Goal: Transaction & Acquisition: Purchase product/service

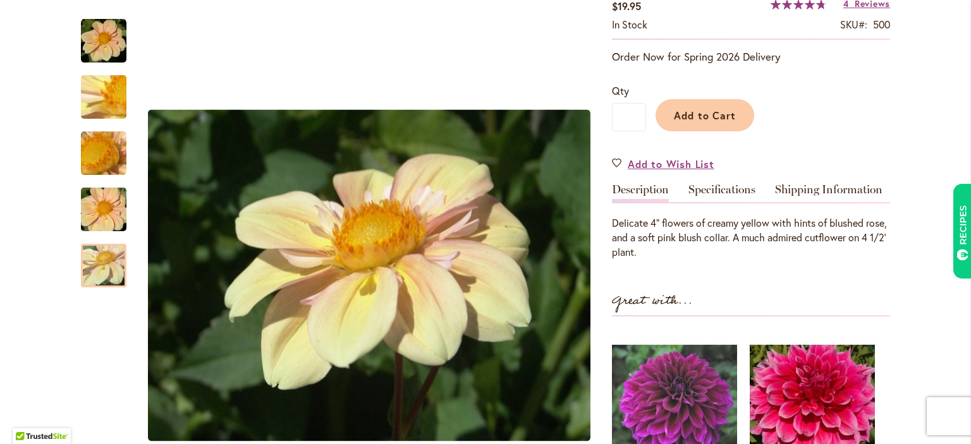
scroll to position [238, 0]
click at [852, 307] on div "Great with..." at bounding box center [751, 303] width 278 height 26
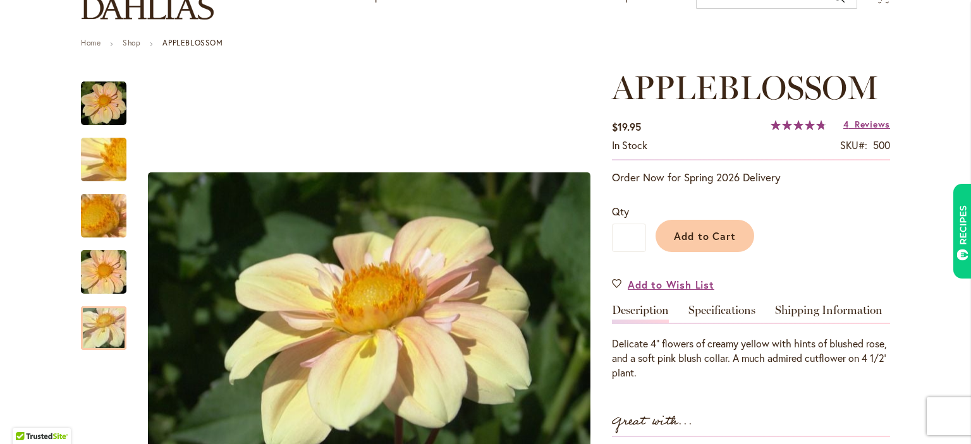
scroll to position [72, 0]
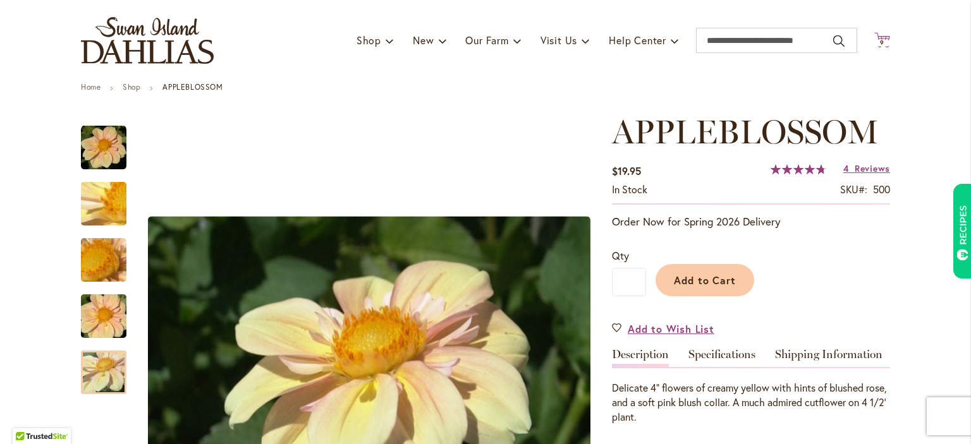
click at [881, 33] on icon "Cart .cls-1 { fill: #231f20; }" at bounding box center [882, 40] width 16 height 16
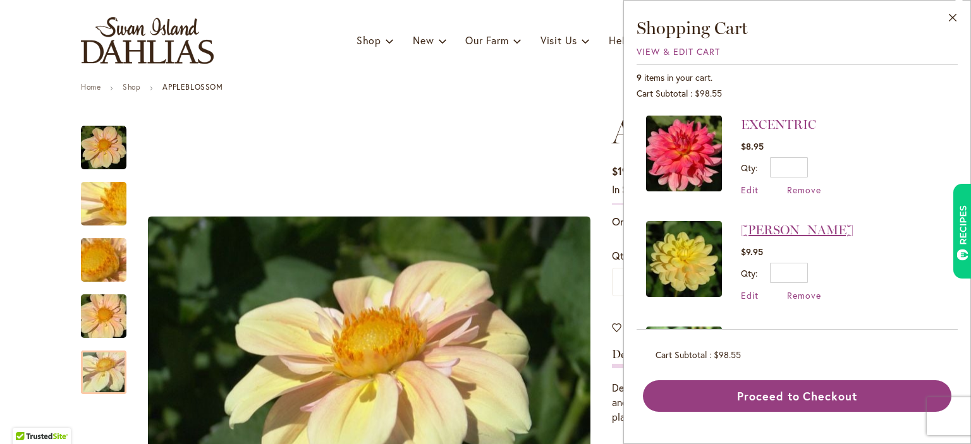
click at [758, 226] on link "[PERSON_NAME]" at bounding box center [797, 229] width 112 height 15
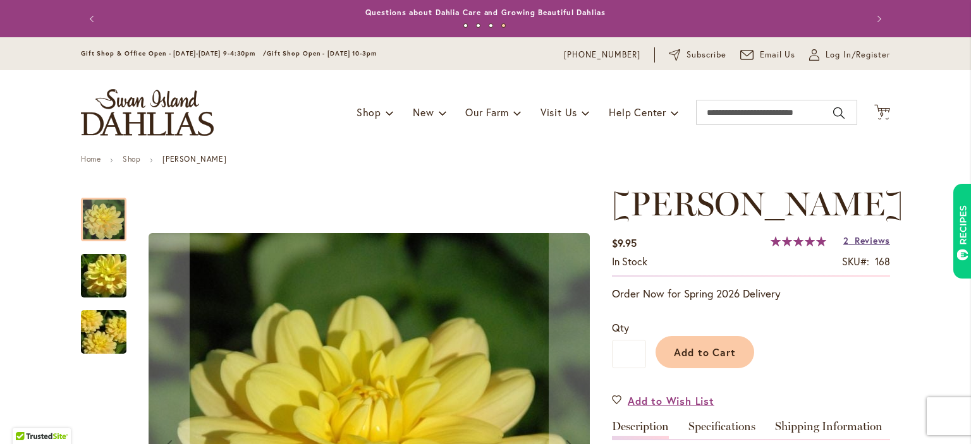
click at [851, 239] on link "2 Reviews" at bounding box center [866, 240] width 47 height 12
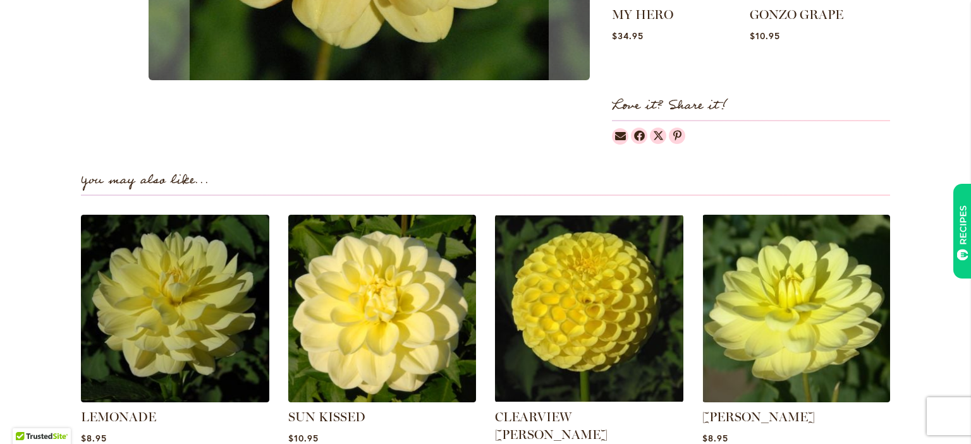
scroll to position [754, 0]
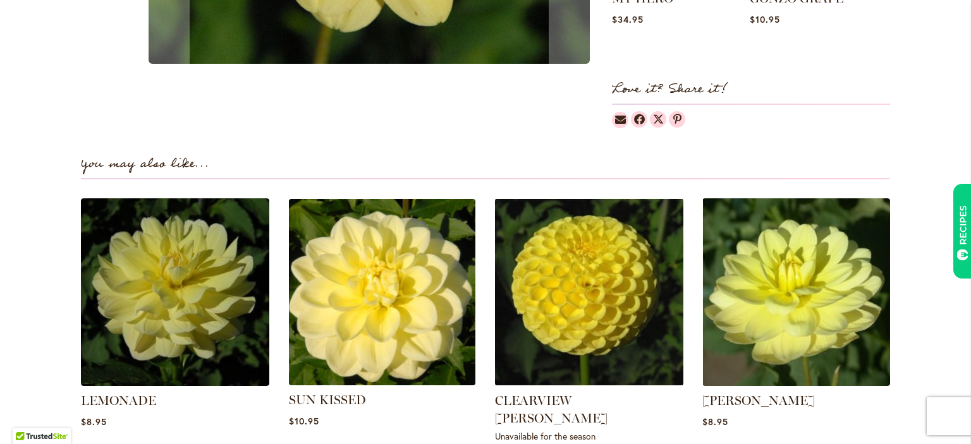
click at [391, 306] on img at bounding box center [382, 292] width 196 height 196
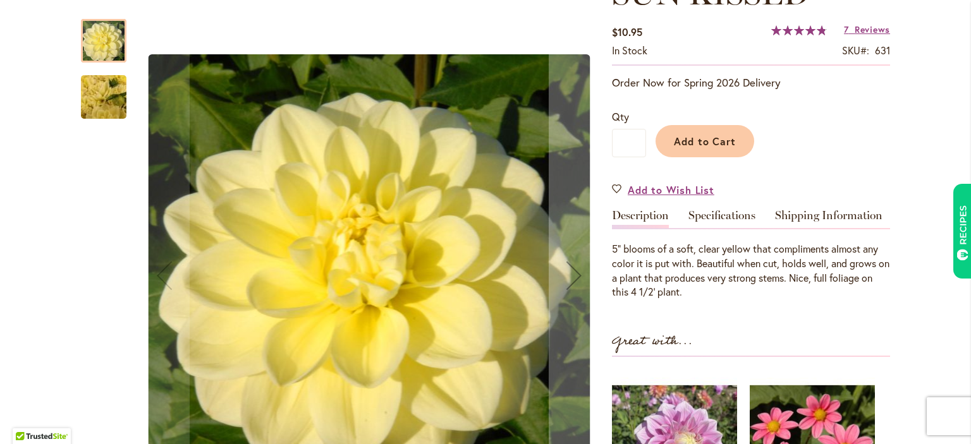
scroll to position [212, 0]
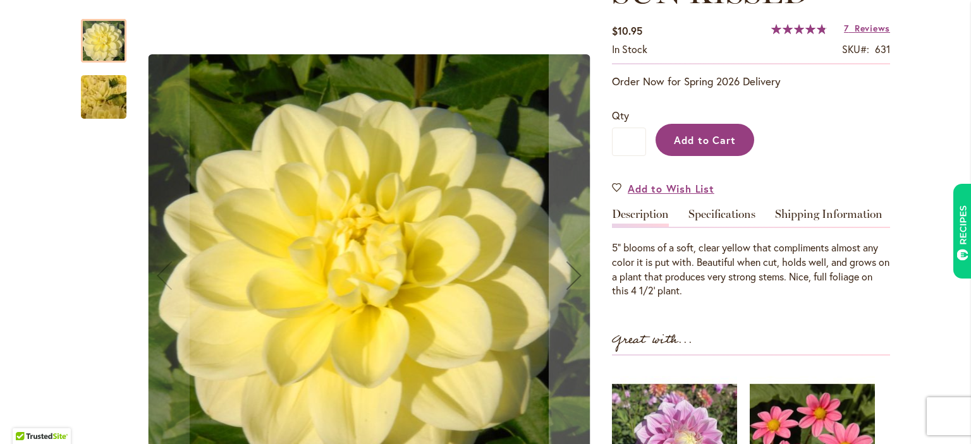
click at [714, 145] on span "Add to Cart" at bounding box center [705, 139] width 63 height 13
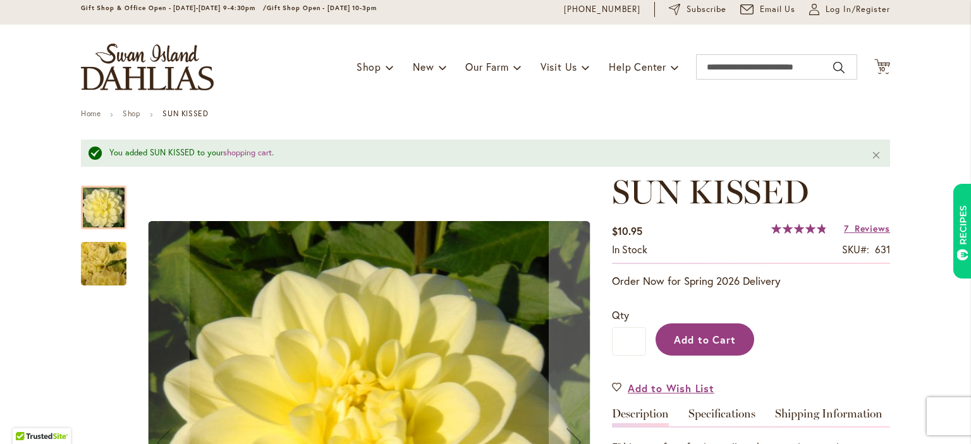
scroll to position [0, 0]
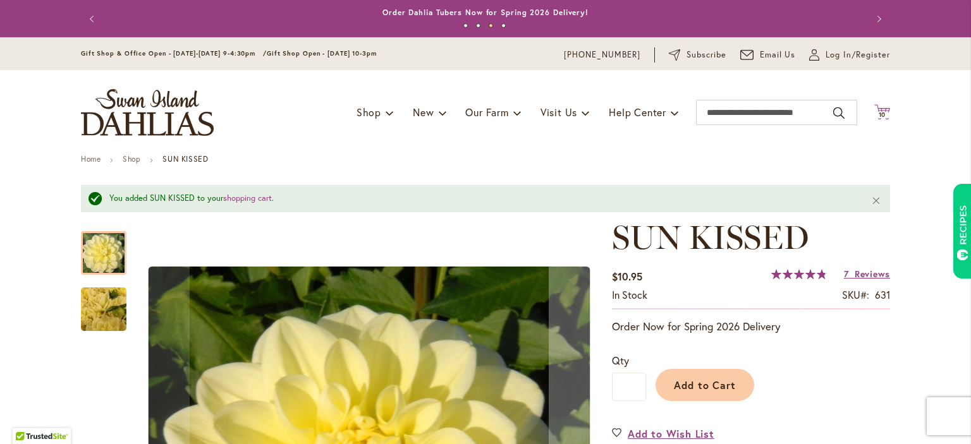
click at [880, 118] on span "10" at bounding box center [882, 115] width 8 height 8
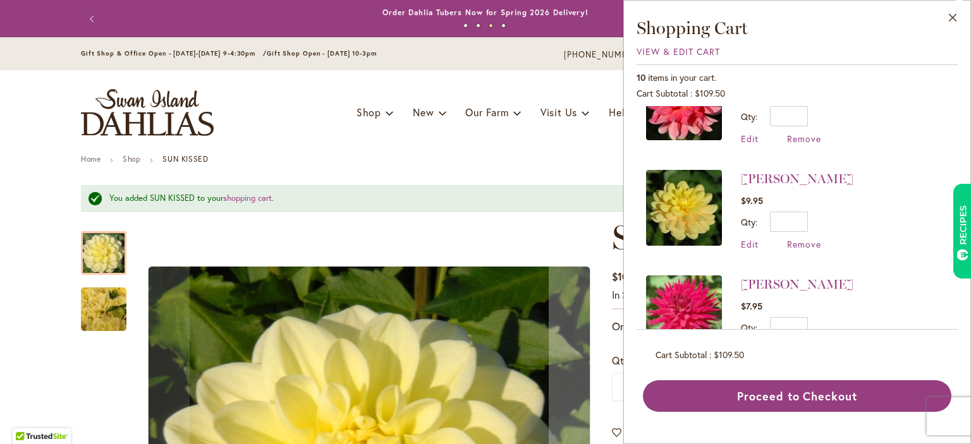
scroll to position [160, 0]
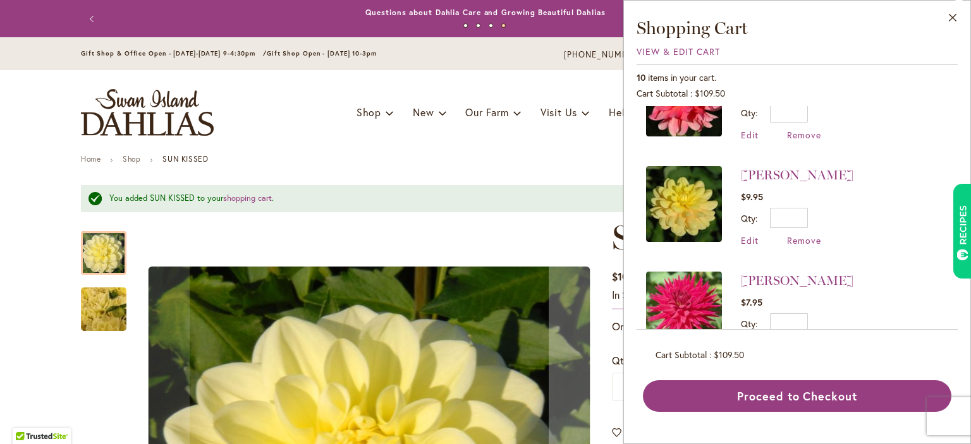
click at [693, 202] on img at bounding box center [684, 204] width 76 height 76
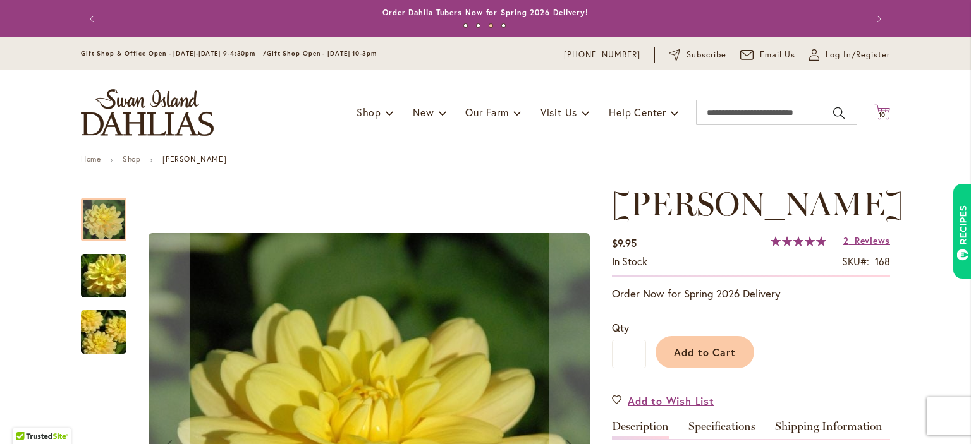
click at [881, 111] on icon "Cart .cls-1 { fill: #231f20; }" at bounding box center [882, 112] width 16 height 16
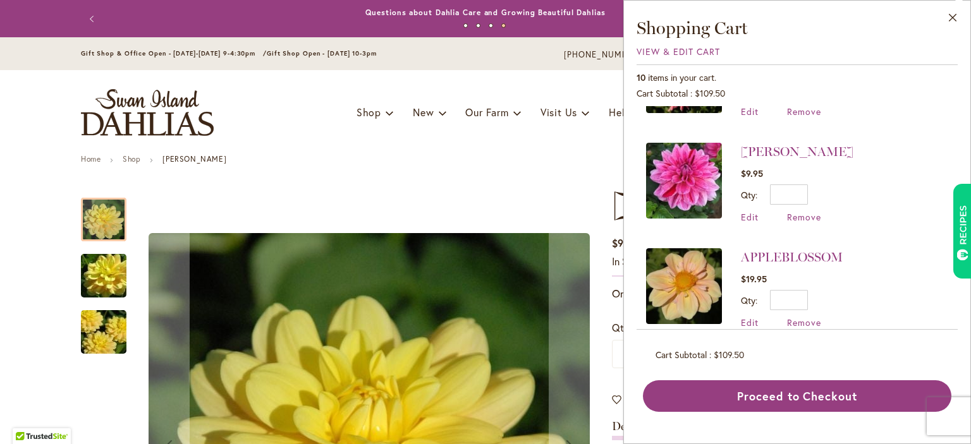
scroll to position [824, 0]
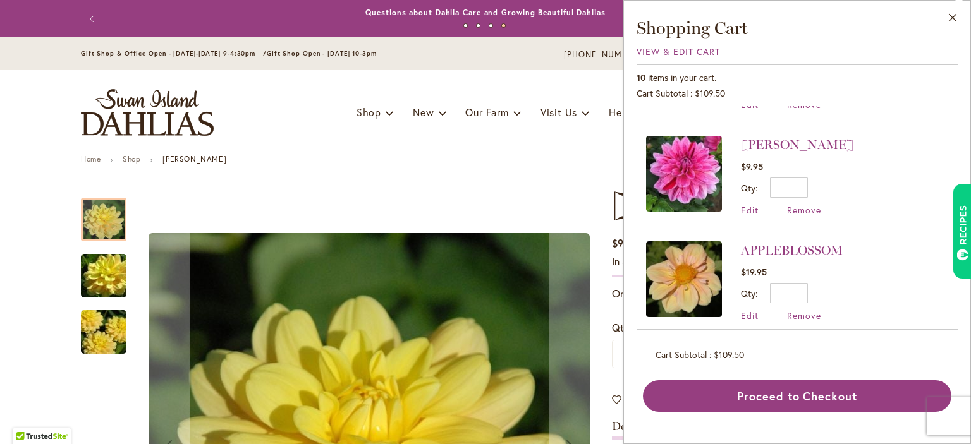
click at [803, 309] on li "APPLEBLOSSOM $19.95 Qty * Update Edit Remove" at bounding box center [797, 282] width 302 height 106
click at [798, 310] on span "Remove" at bounding box center [804, 316] width 34 height 12
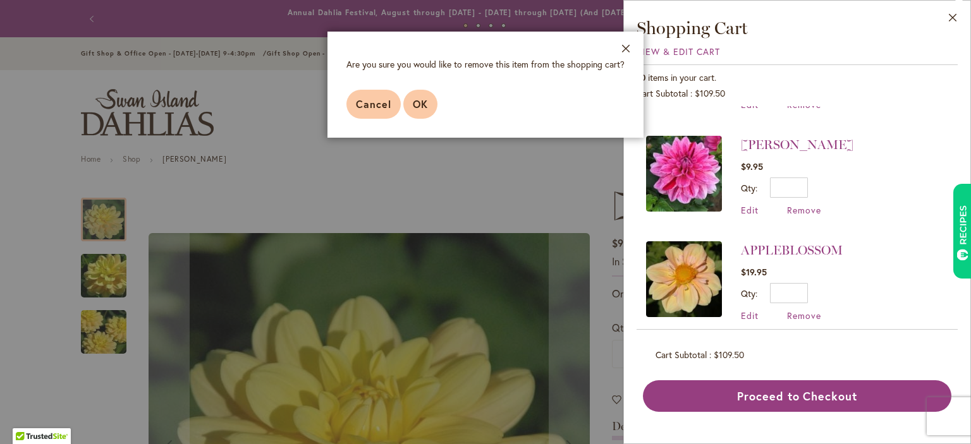
click at [423, 106] on span "OK" at bounding box center [420, 103] width 15 height 13
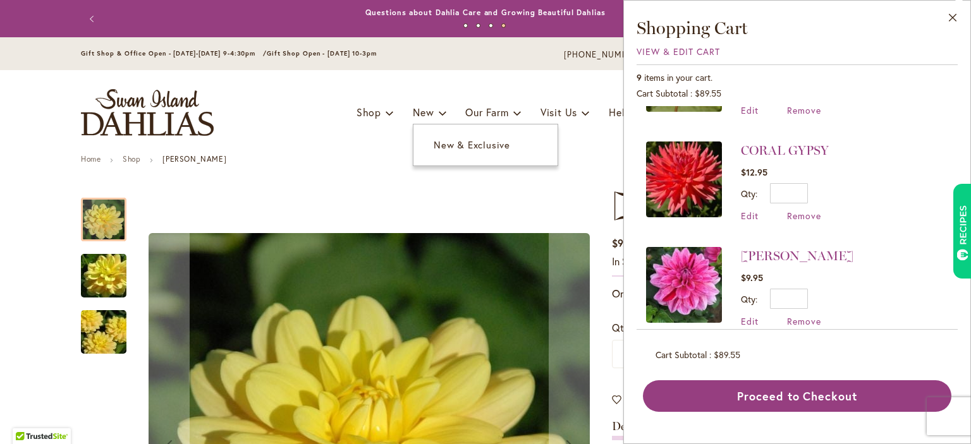
scroll to position [720, 0]
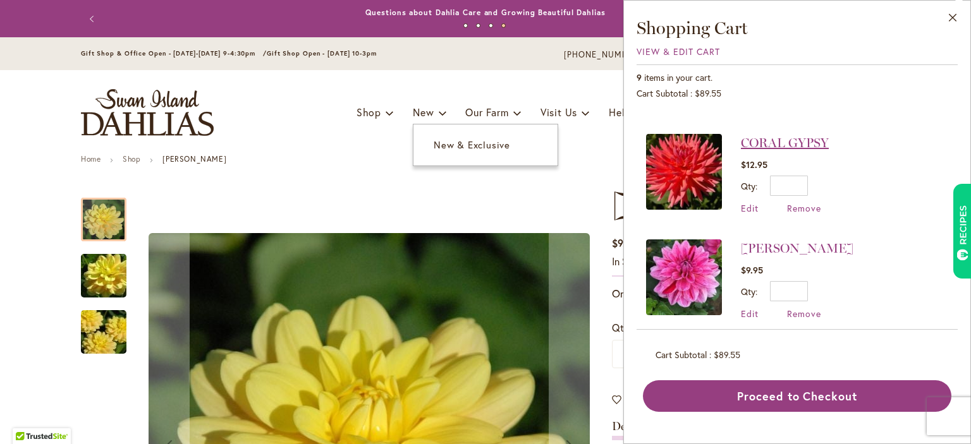
click at [752, 135] on link "CORAL GYPSY" at bounding box center [785, 142] width 88 height 15
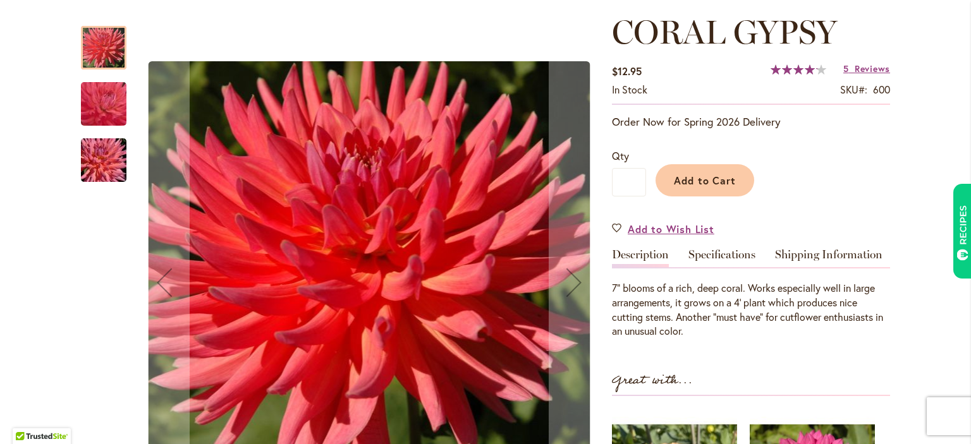
scroll to position [179, 0]
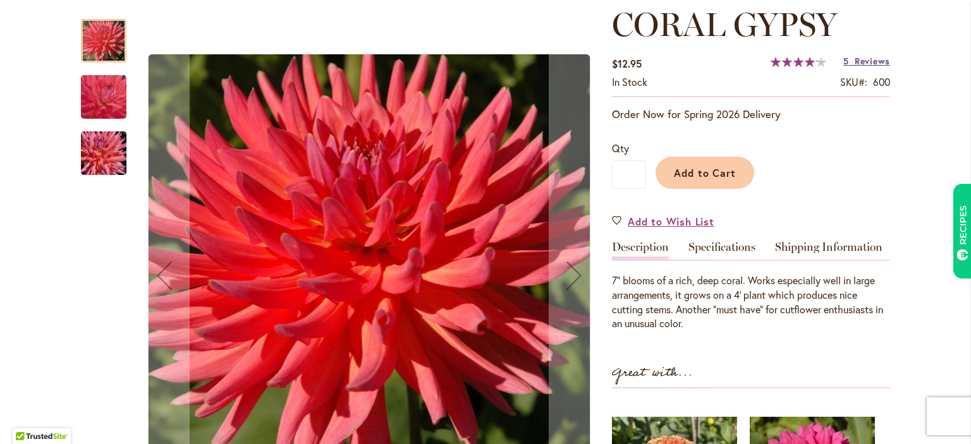
click at [854, 61] on link "5 Reviews" at bounding box center [866, 61] width 47 height 12
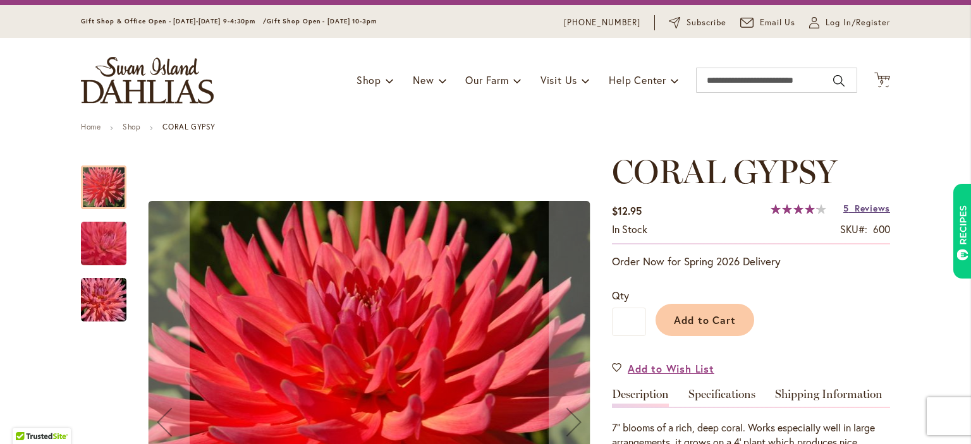
scroll to position [0, 0]
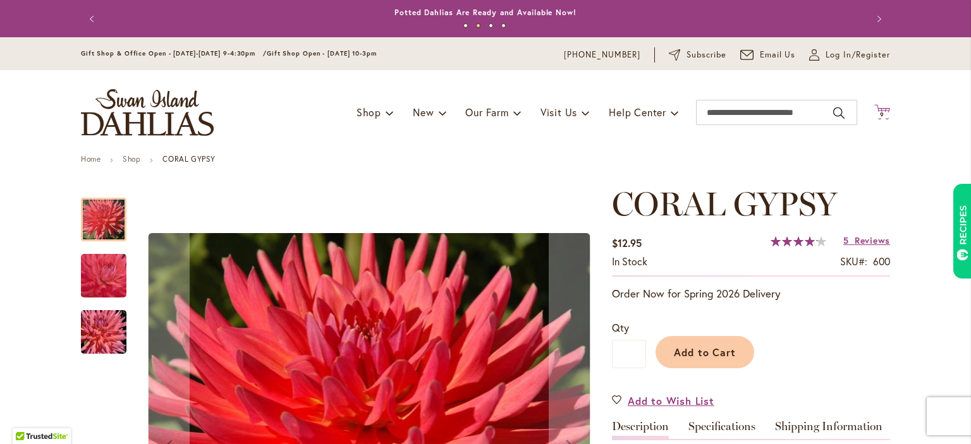
click at [888, 112] on span "9 9 items" at bounding box center [882, 115] width 13 height 6
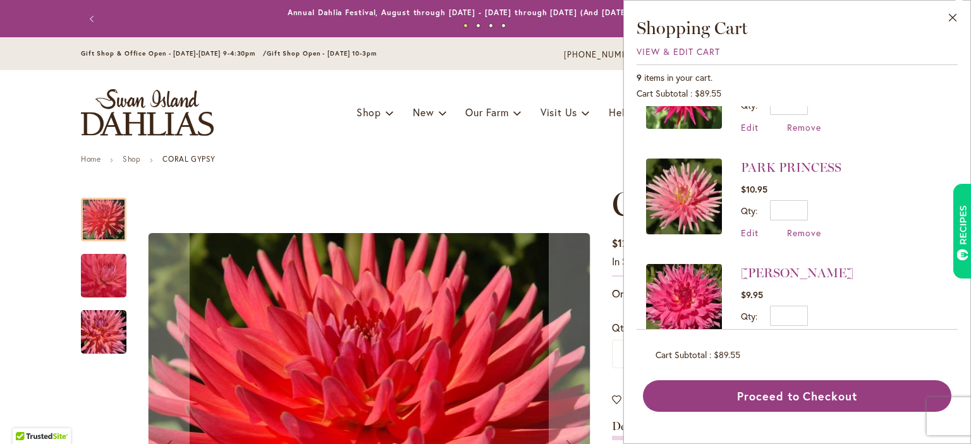
scroll to position [387, 0]
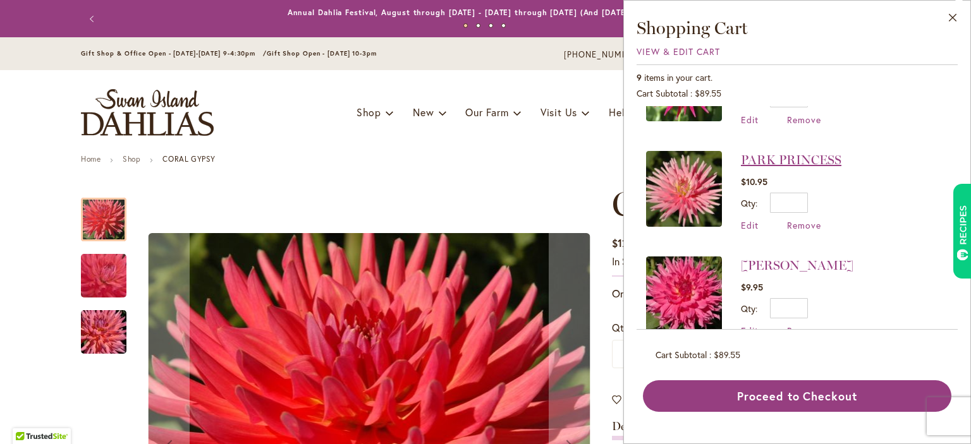
click at [763, 154] on link "PARK PRINCESS" at bounding box center [791, 159] width 100 height 15
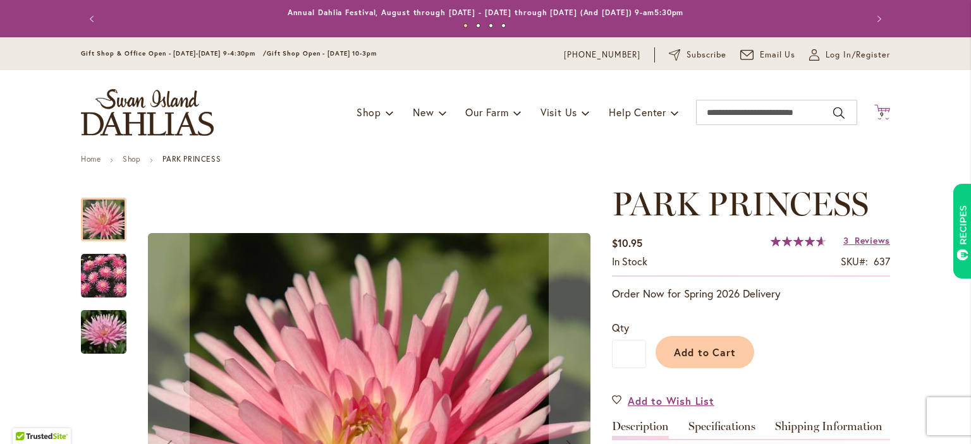
click at [880, 117] on span "9" at bounding box center [882, 115] width 4 height 8
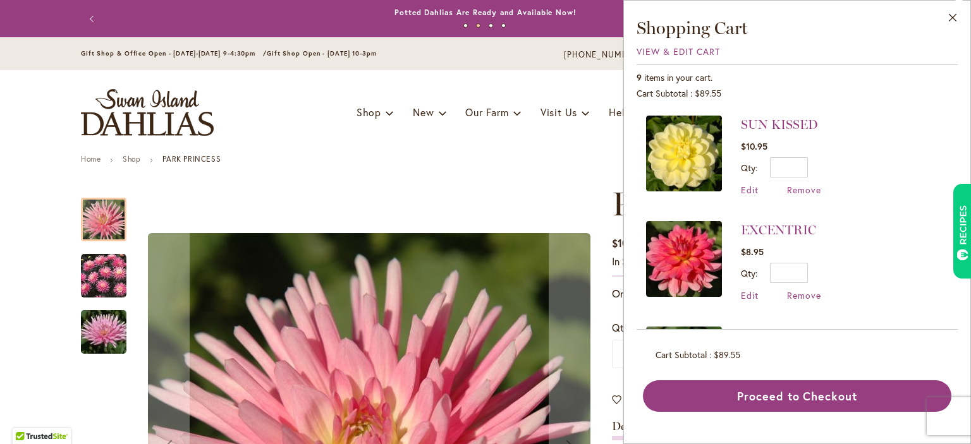
click at [698, 154] on img at bounding box center [684, 154] width 76 height 76
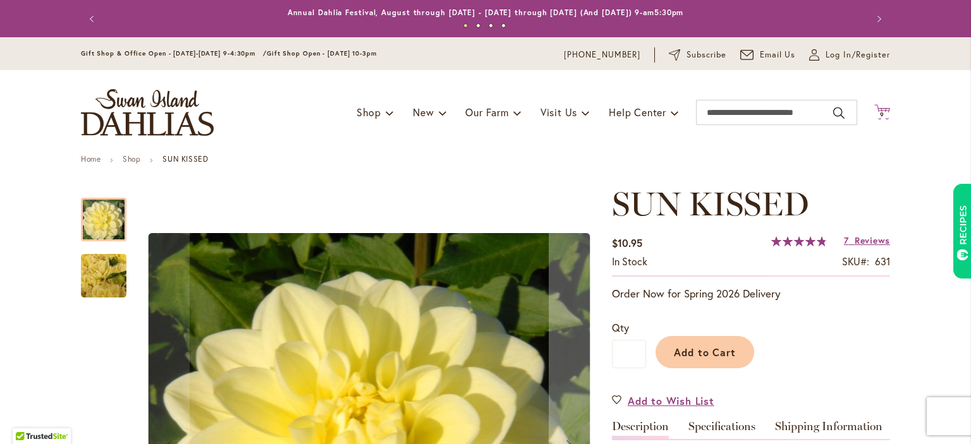
click at [882, 114] on span "9" at bounding box center [882, 115] width 4 height 8
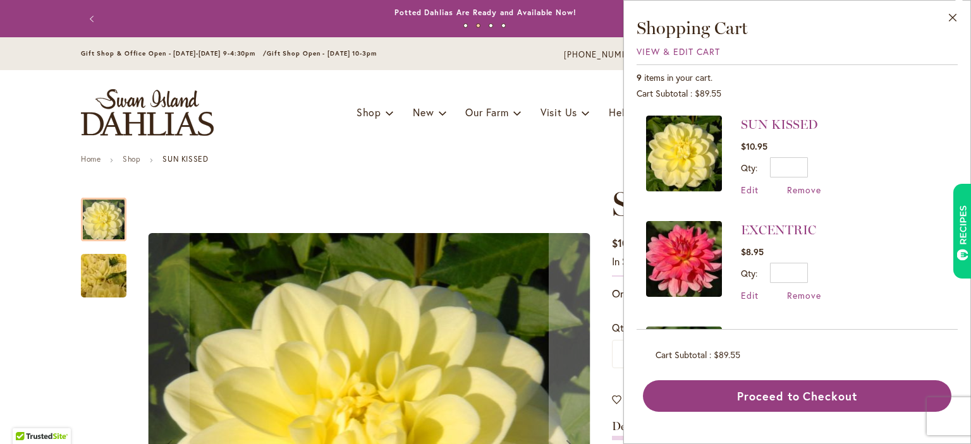
click at [715, 251] on img at bounding box center [684, 259] width 76 height 76
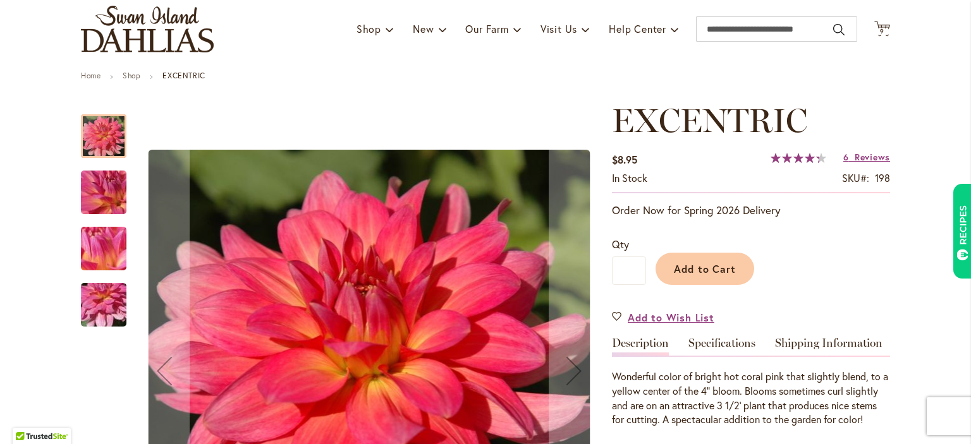
scroll to position [87, 0]
